Goal: Navigation & Orientation: Find specific page/section

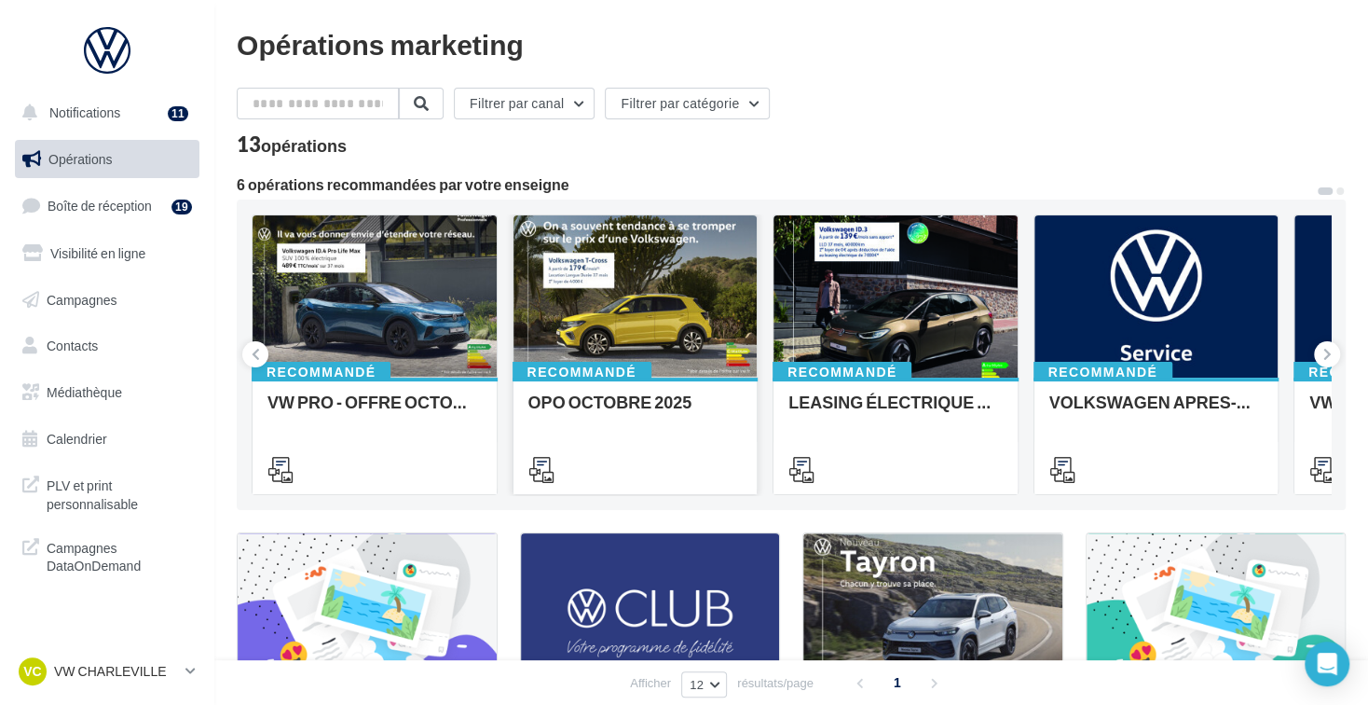
click at [646, 323] on div at bounding box center [635, 297] width 244 height 164
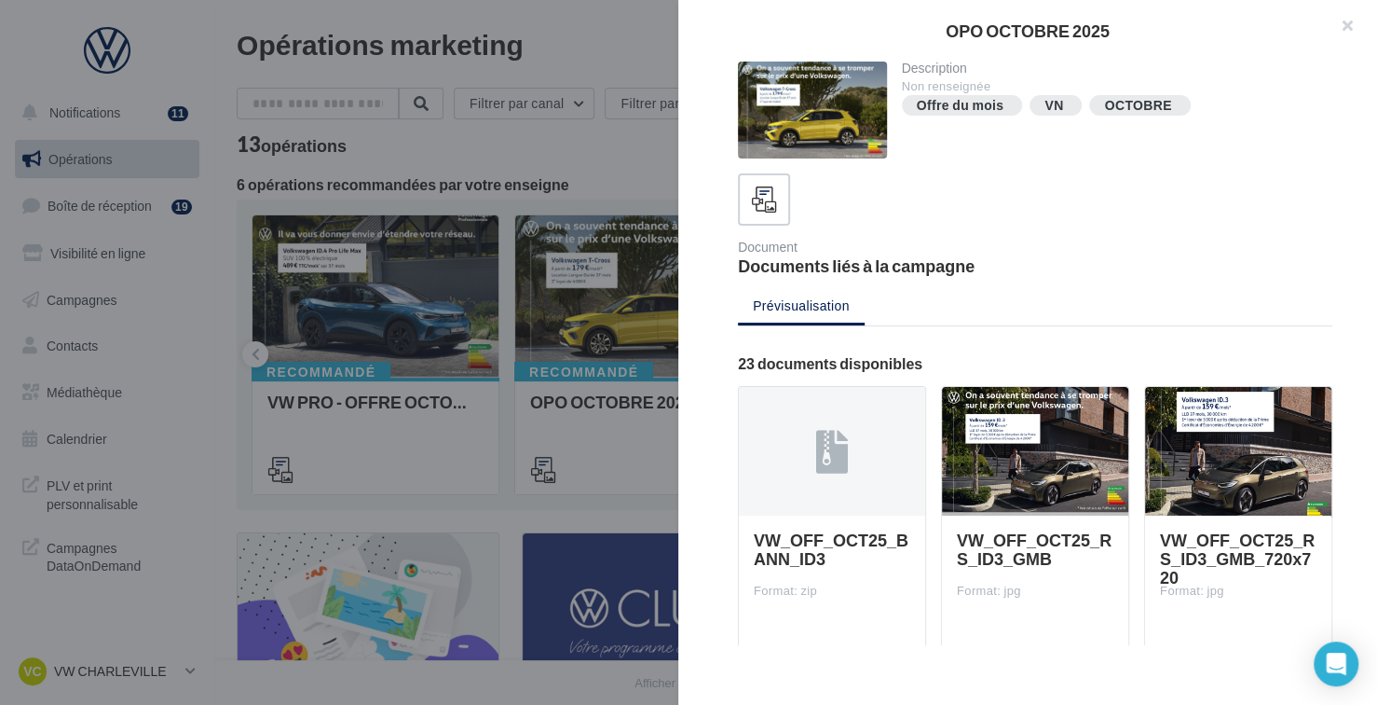
click at [980, 104] on div "Offre du mois" at bounding box center [961, 106] width 88 height 14
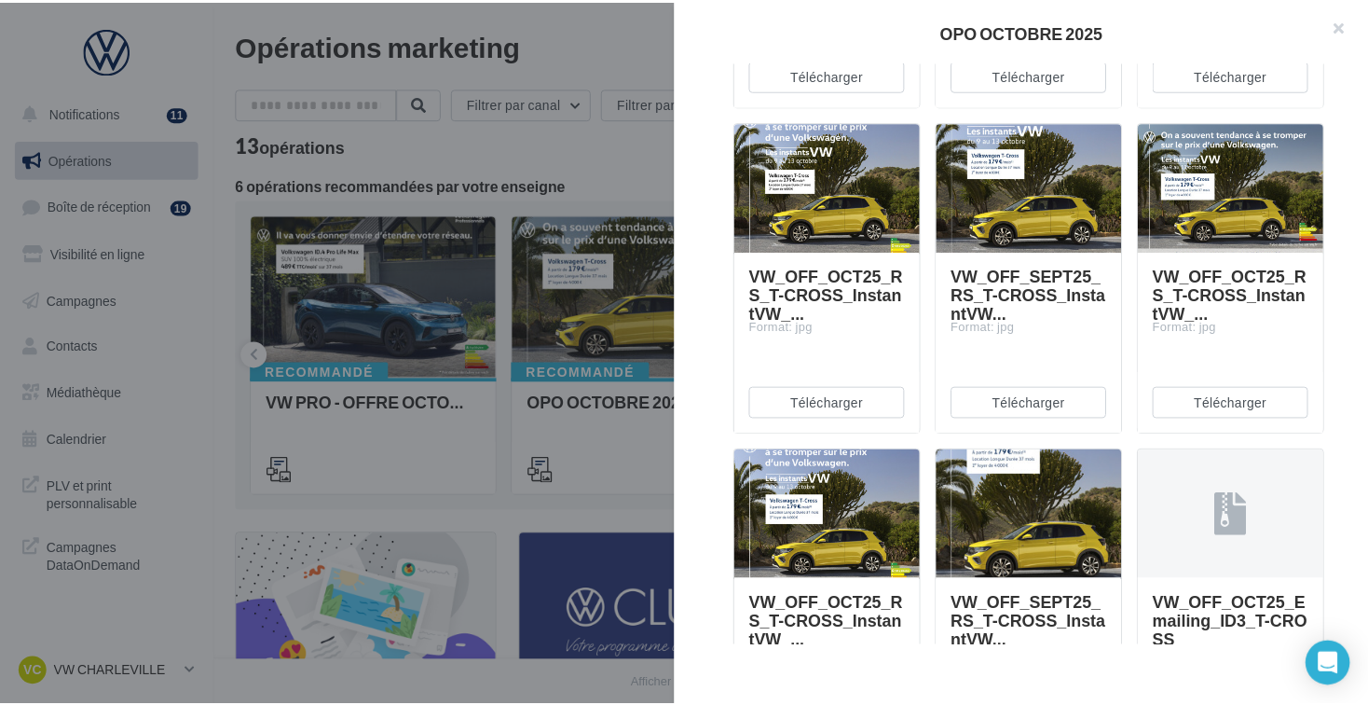
scroll to position [1531, 0]
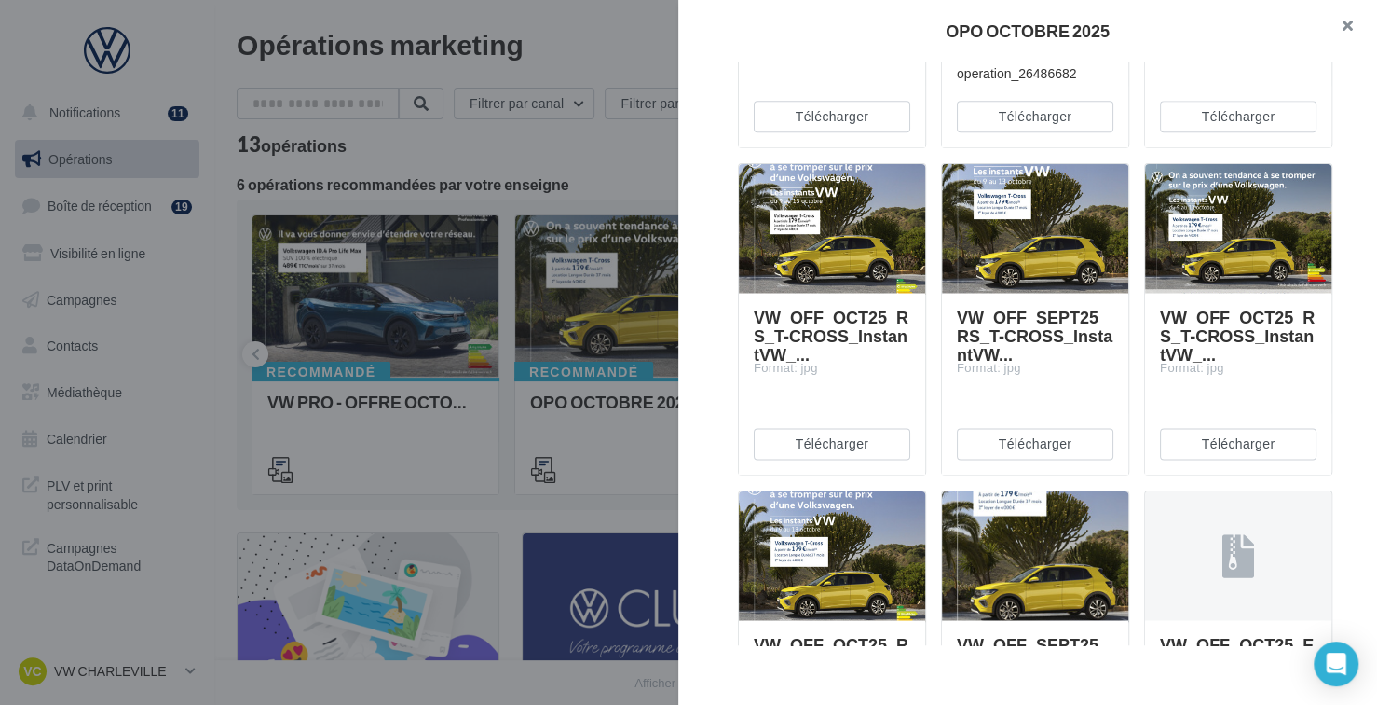
click at [1353, 22] on button "button" at bounding box center [1340, 28] width 75 height 56
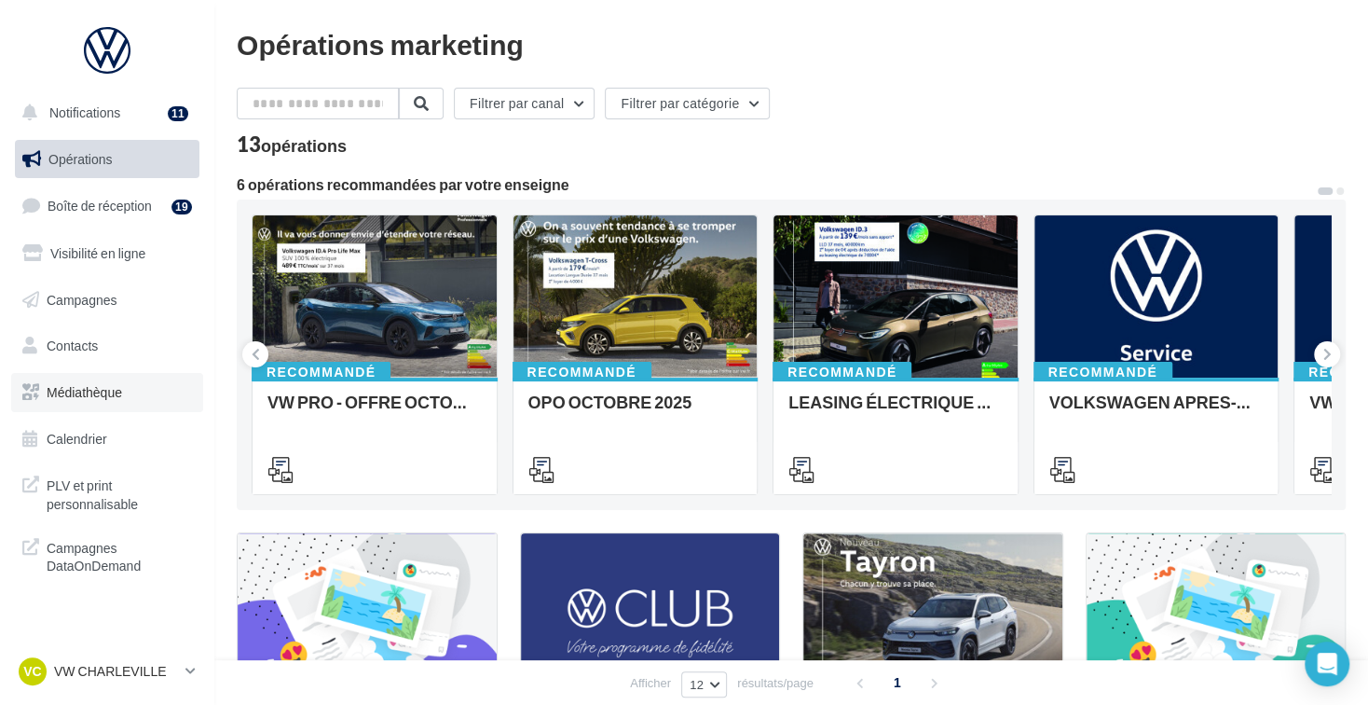
click at [111, 401] on link "Médiathèque" at bounding box center [107, 392] width 192 height 39
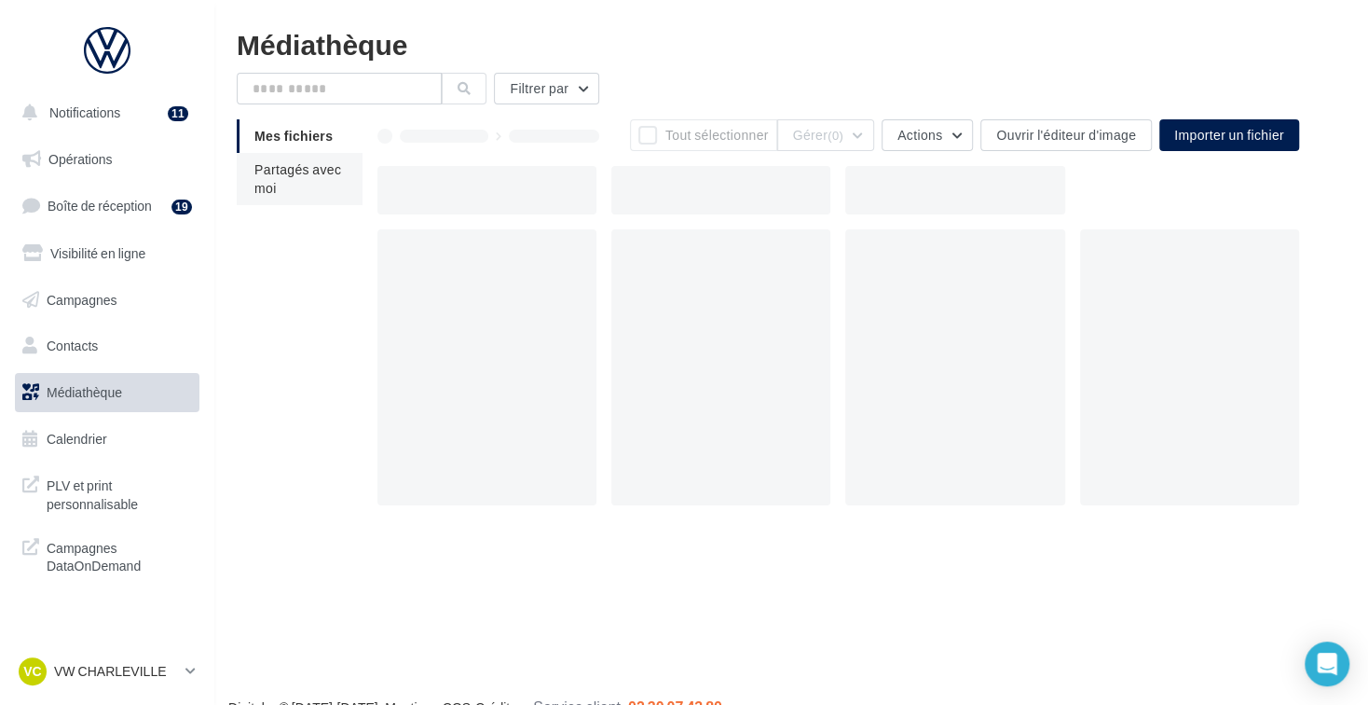
click at [298, 189] on li "Partagés avec moi" at bounding box center [300, 179] width 126 height 52
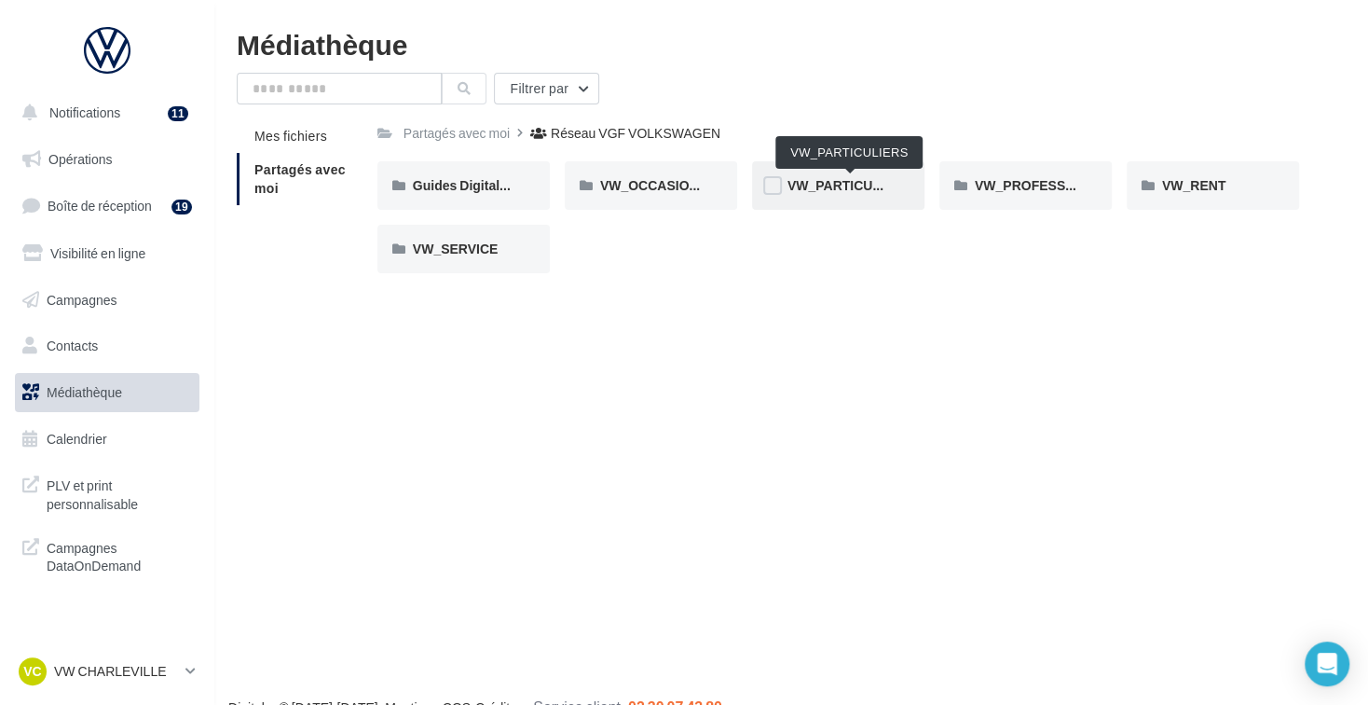
click at [835, 185] on span "VW_PARTICULIERS" at bounding box center [849, 185] width 124 height 16
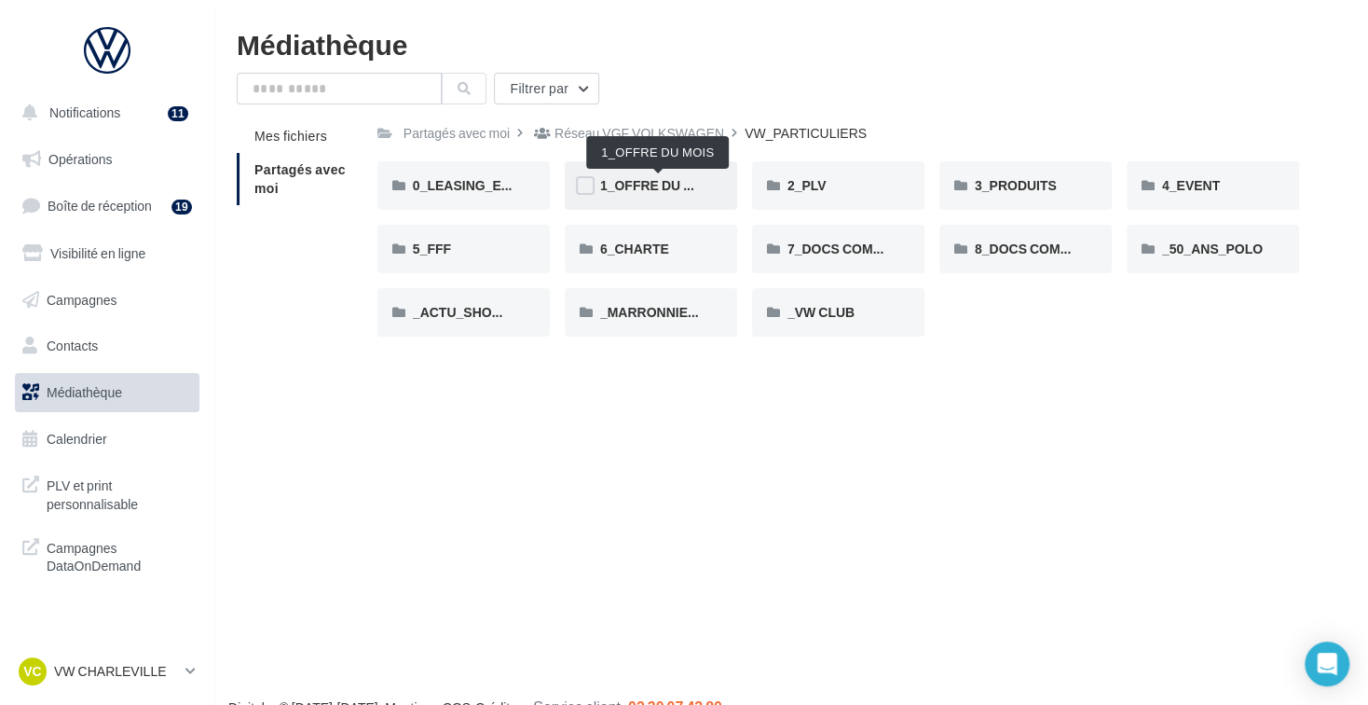
click at [655, 182] on span "1_OFFRE DU MOIS" at bounding box center [658, 185] width 116 height 16
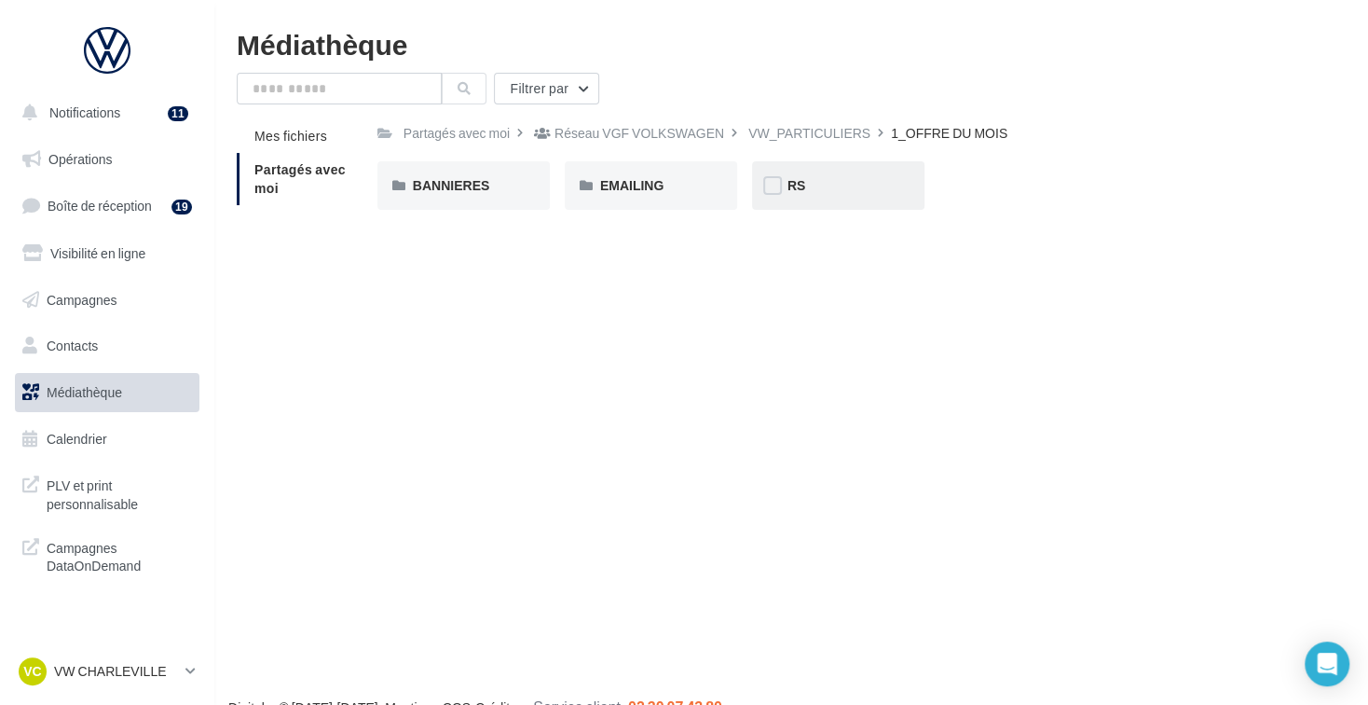
click at [896, 188] on div "RS" at bounding box center [838, 185] width 172 height 48
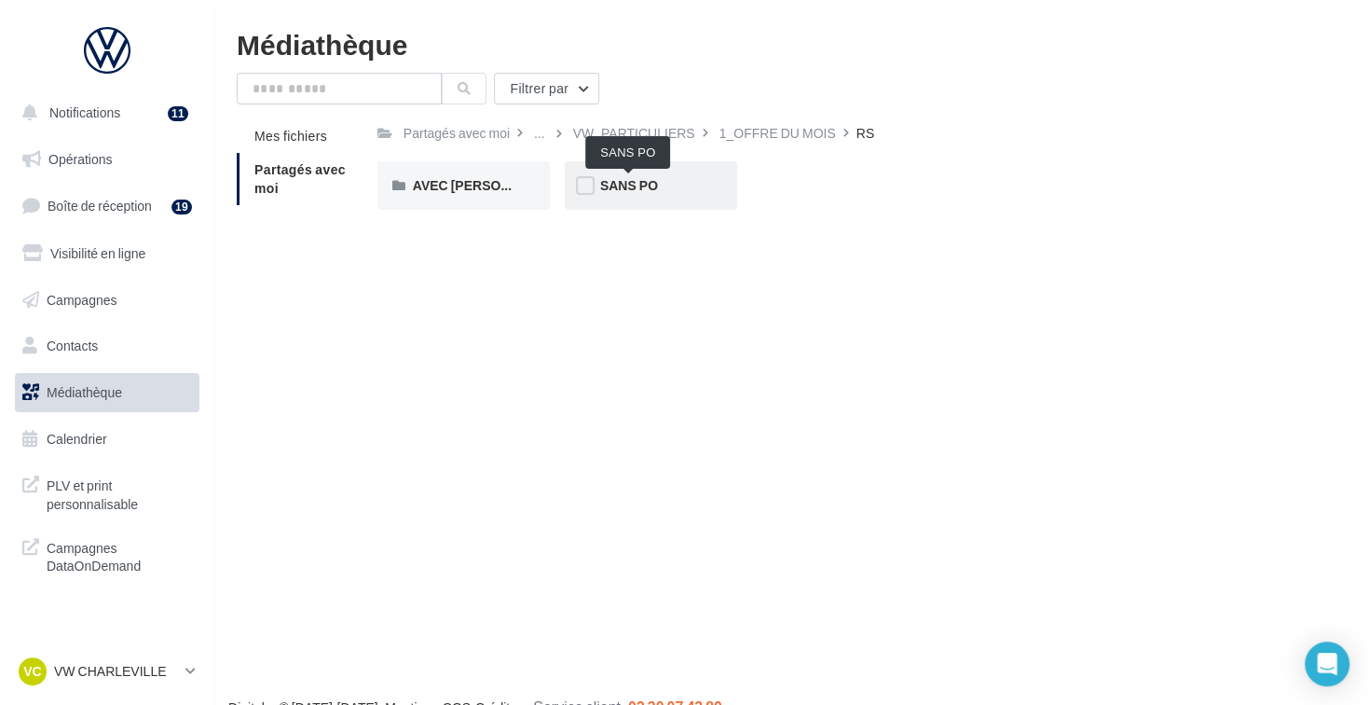
click at [650, 189] on span "SANS PO" at bounding box center [629, 185] width 58 height 16
click at [650, 189] on span "T-CROSS" at bounding box center [629, 185] width 58 height 16
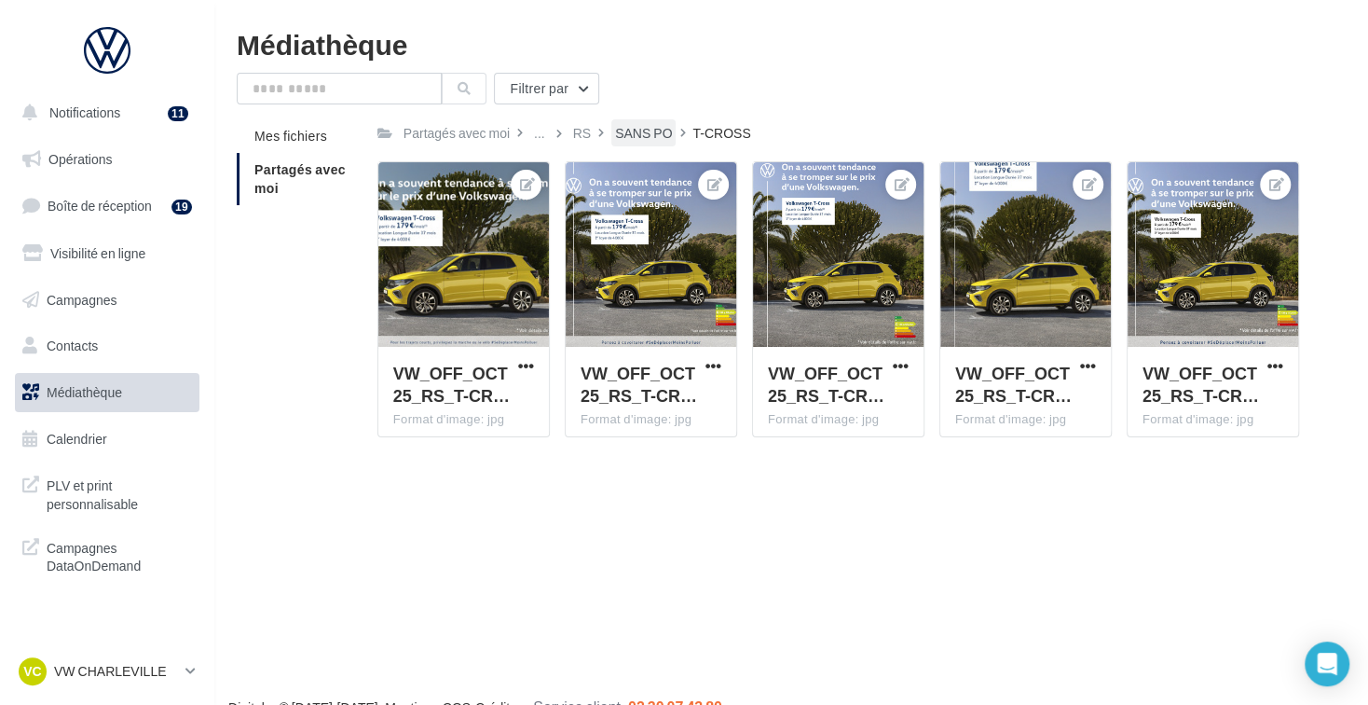
click at [655, 122] on div "SANS PO" at bounding box center [643, 132] width 64 height 27
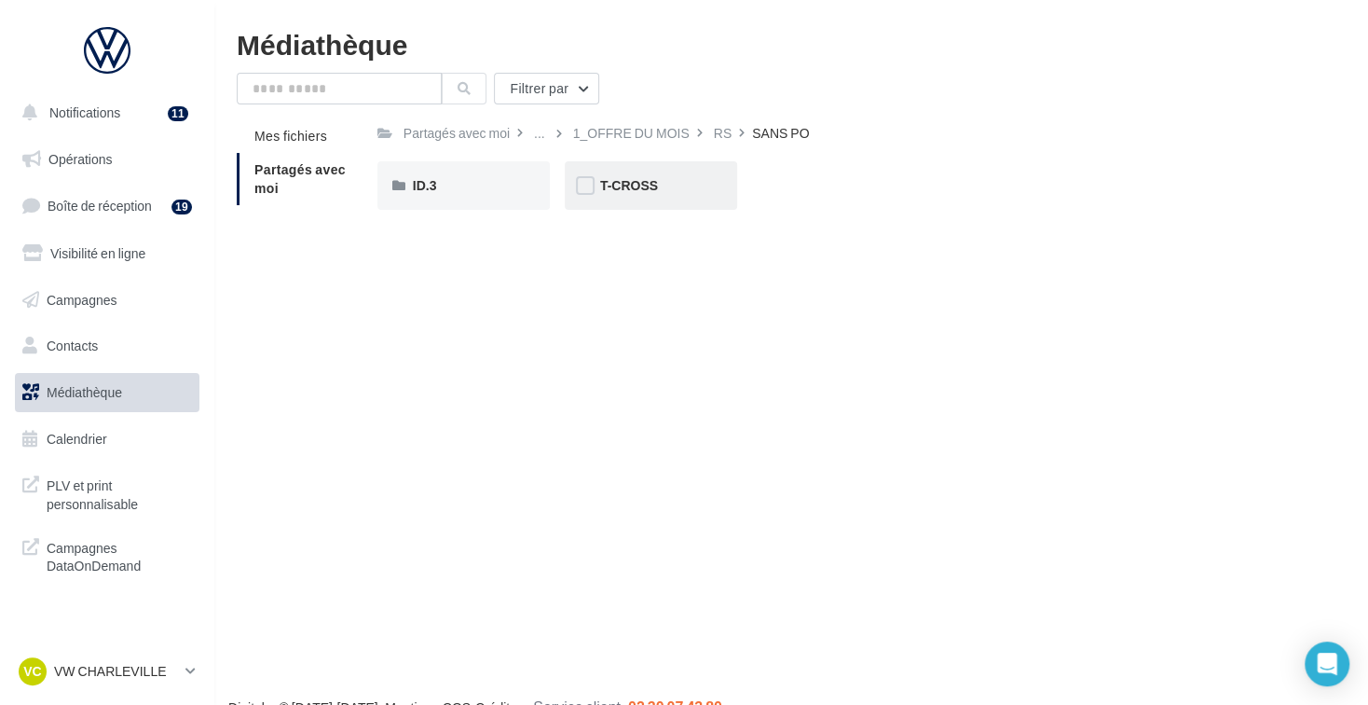
click at [687, 167] on div "T-CROSS" at bounding box center [651, 185] width 172 height 48
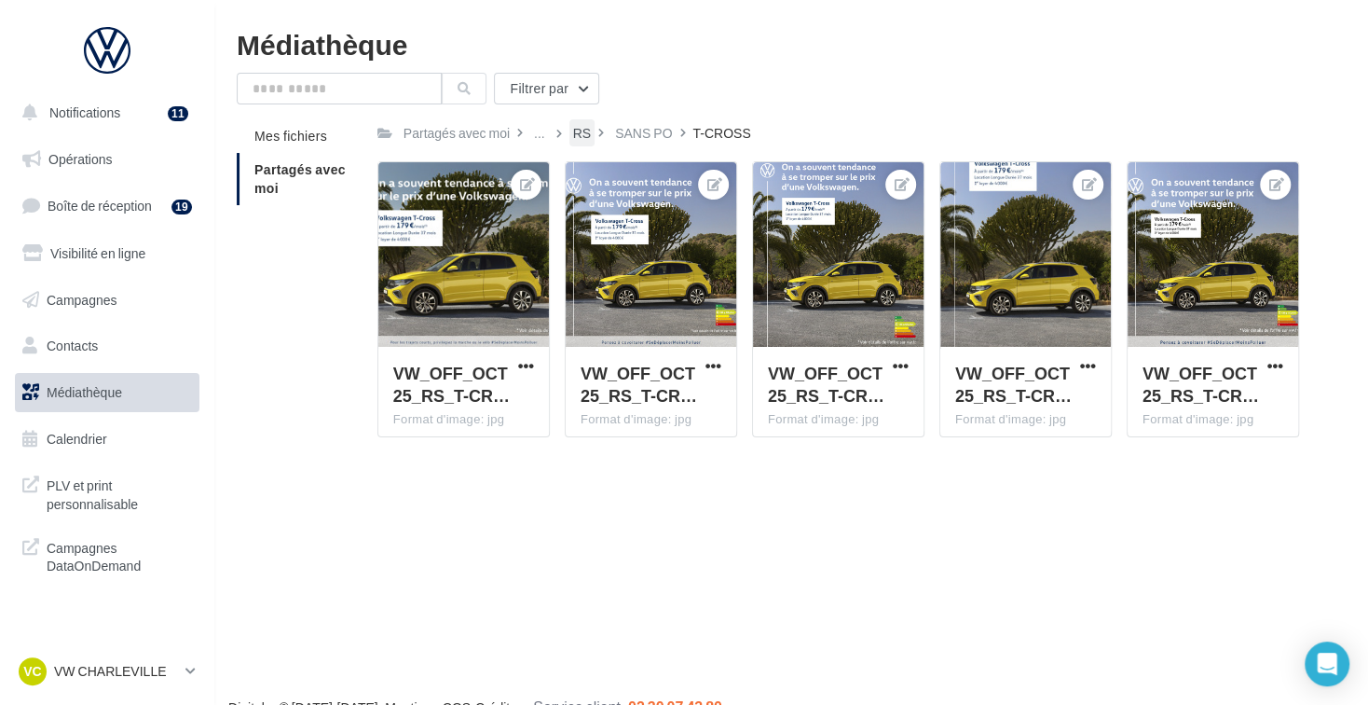
click at [592, 142] on div "RS" at bounding box center [581, 132] width 25 height 27
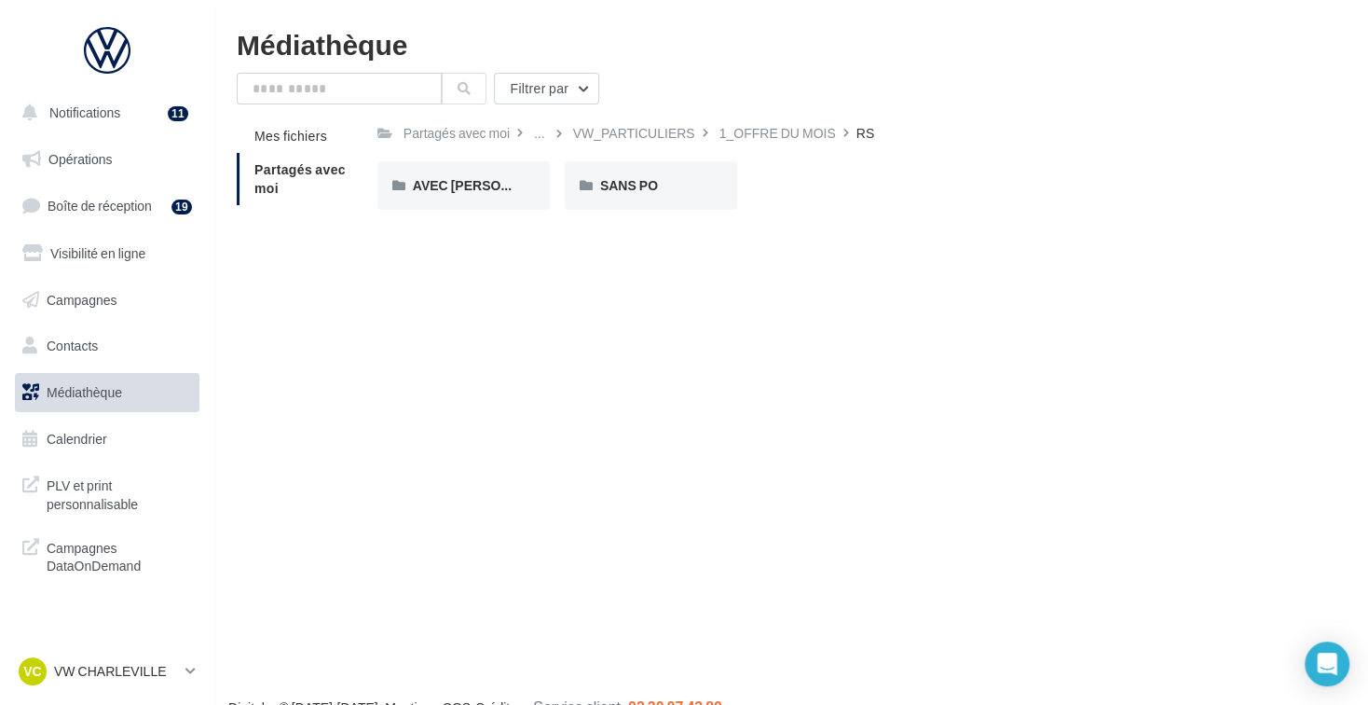
click at [461, 215] on div "AVEC PO AVEC PO SANS PO SANS PO" at bounding box center [845, 192] width 937 height 63
click at [447, 188] on span "AVEC PO" at bounding box center [486, 185] width 147 height 16
click at [625, 163] on div "T-CROSS" at bounding box center [651, 185] width 172 height 48
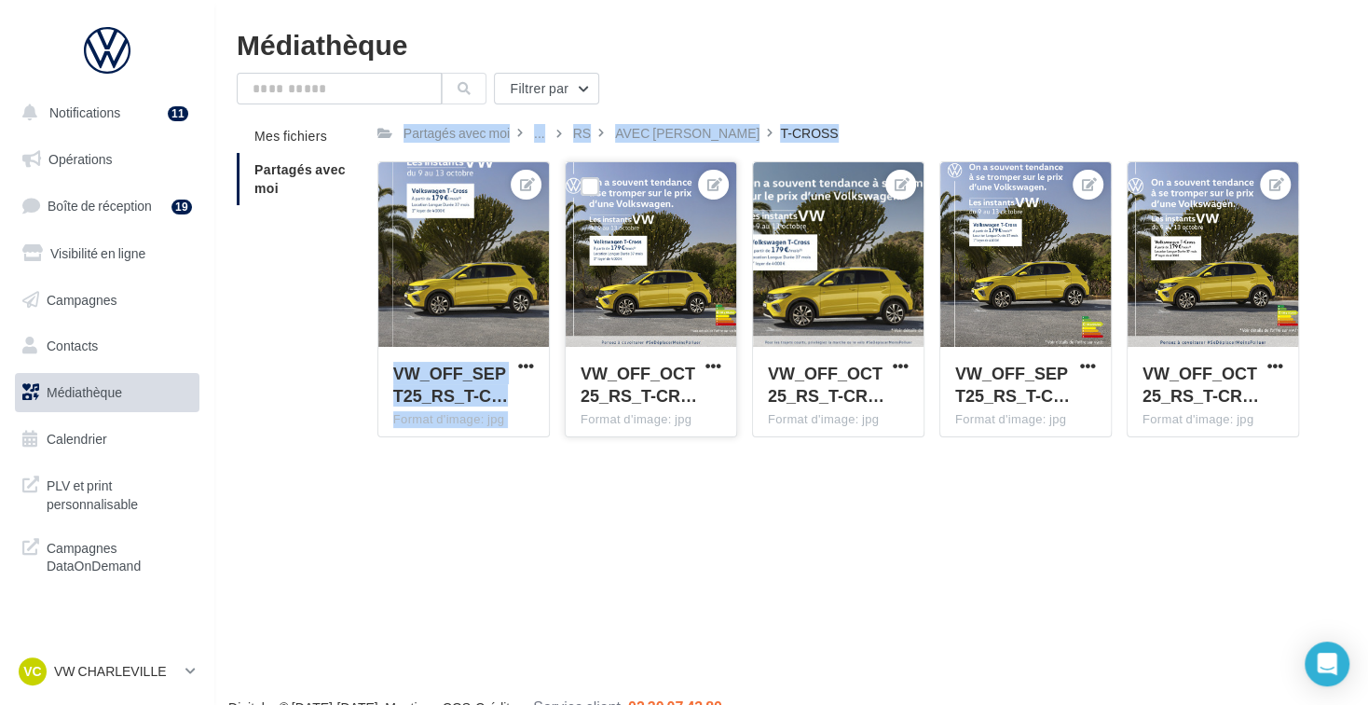
drag, startPoint x: 326, startPoint y: 247, endPoint x: 694, endPoint y: 303, distance: 372.3
click at [694, 303] on div "Mes fichiers Partagés avec moi Partagés avec moi ... RS AVEC PO T-CROSS Rs Part…" at bounding box center [799, 285] width 1124 height 333
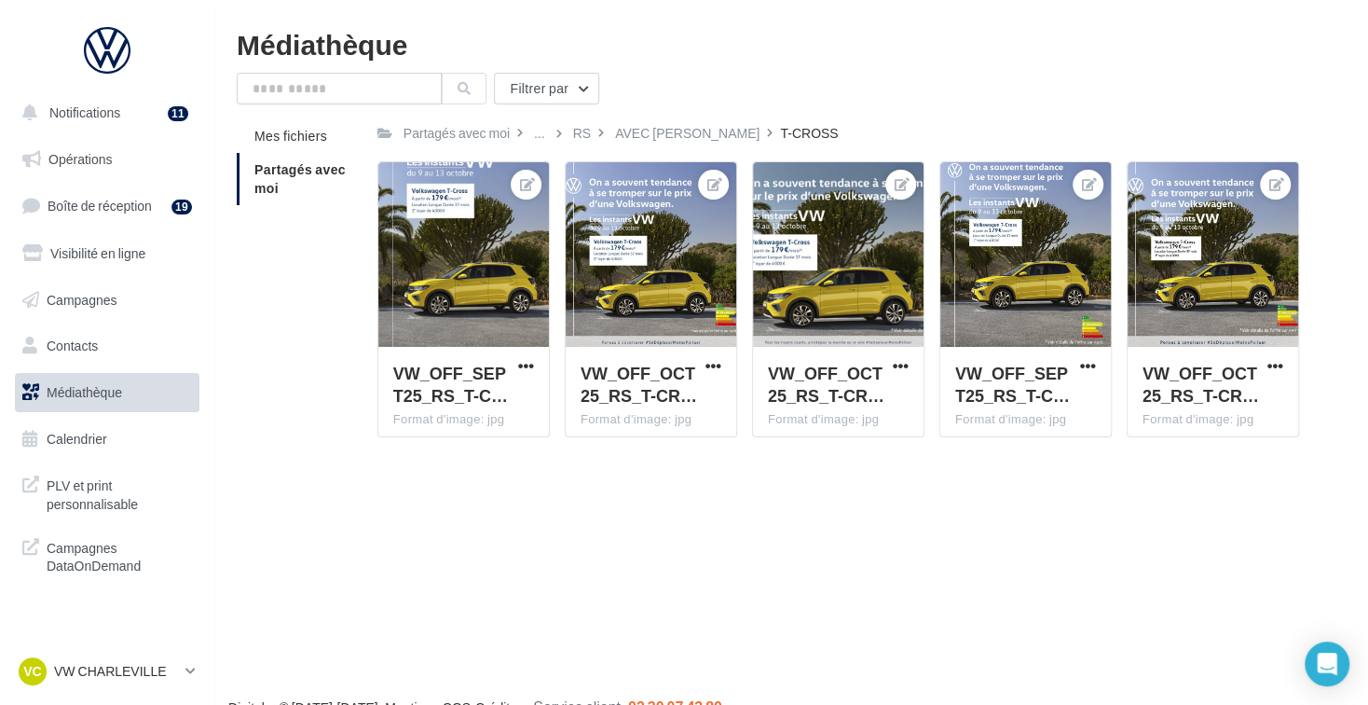
click at [690, 569] on div "Notifications 11 Opérations Boîte de réception 19 Visibilité en ligne Campagnes…" at bounding box center [684, 382] width 1368 height 705
